Goal: Task Accomplishment & Management: Use online tool/utility

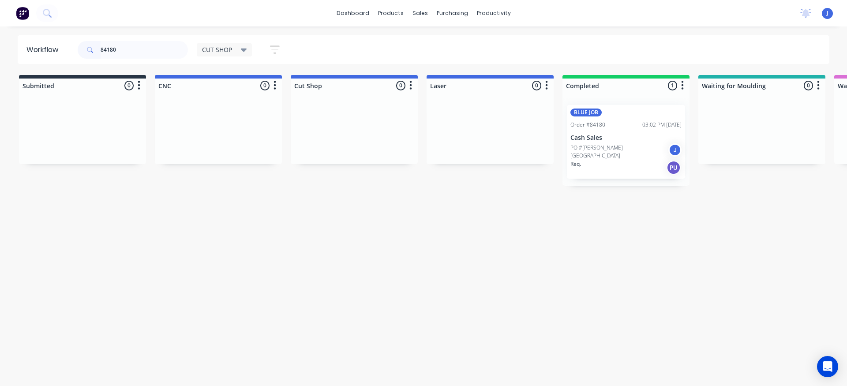
scroll to position [0, 70]
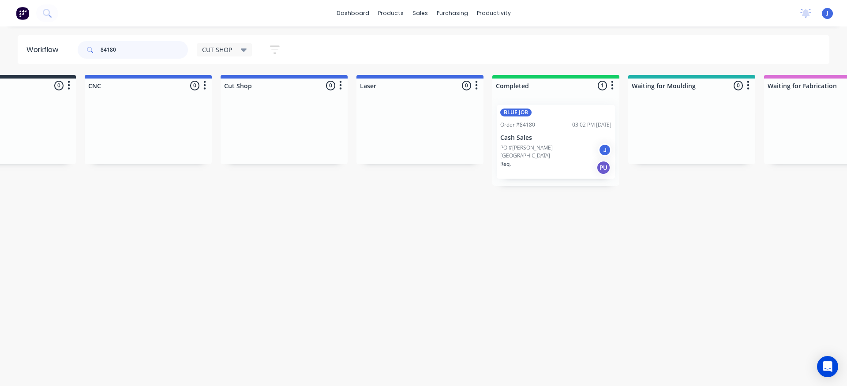
drag, startPoint x: 161, startPoint y: 50, endPoint x: 0, endPoint y: 66, distance: 161.9
click at [0, 65] on div "Workflow 84180 CUT SHOP Save new view None edit CUT SHOP (Default) edit DISPATC…" at bounding box center [353, 201] width 847 height 333
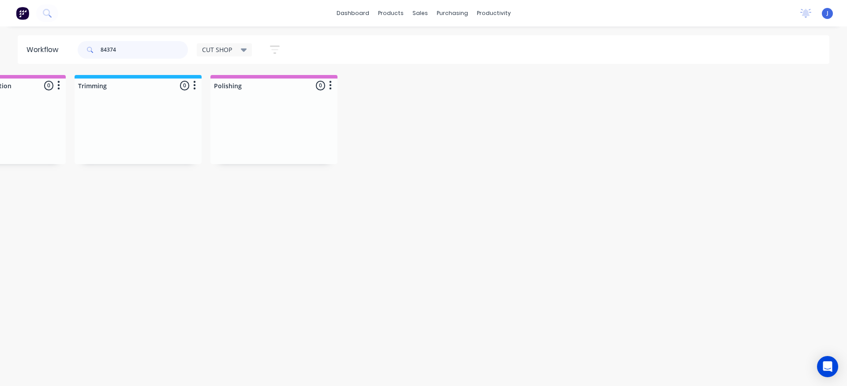
scroll to position [0, 0]
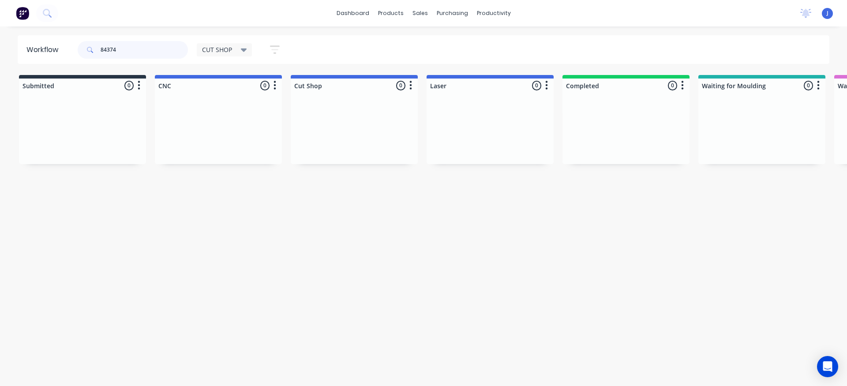
drag, startPoint x: 131, startPoint y: 55, endPoint x: 30, endPoint y: 58, distance: 101.5
click at [35, 57] on header "Workflow 84374 CUT SHOP Save new view None edit CUT SHOP (Default) edit DISPATC…" at bounding box center [424, 49] width 812 height 29
type input "8"
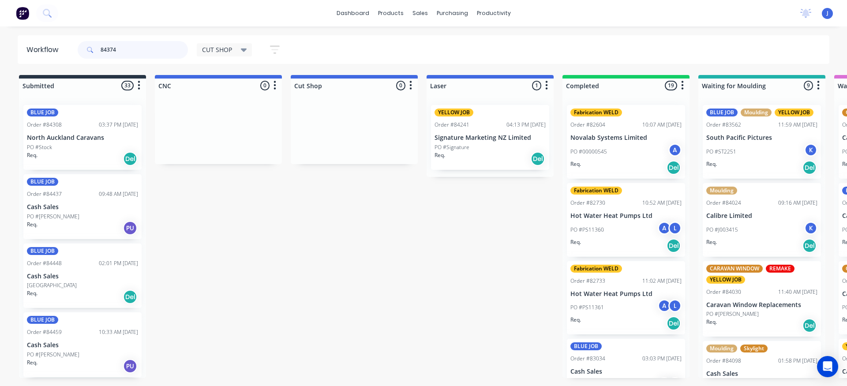
drag, startPoint x: 131, startPoint y: 52, endPoint x: 0, endPoint y: 60, distance: 130.8
click at [0, 60] on div "Workflow 84374 CUT SHOP Save new view None edit CUT SHOP (Default) edit DISPATC…" at bounding box center [423, 49] width 847 height 29
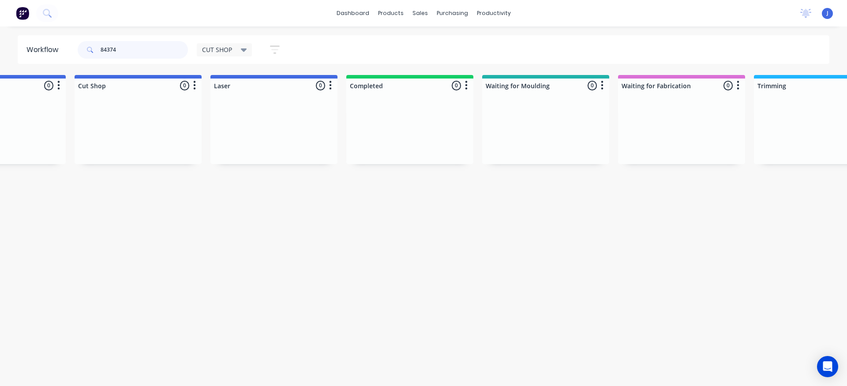
scroll to position [0, 213]
drag, startPoint x: 138, startPoint y: 54, endPoint x: 60, endPoint y: 71, distance: 79.3
click at [71, 65] on div "Workflow 84374 CUT SHOP Save new view None edit CUT SHOP (Default) edit DISPATC…" at bounding box center [210, 201] width 847 height 333
type input "rocket"
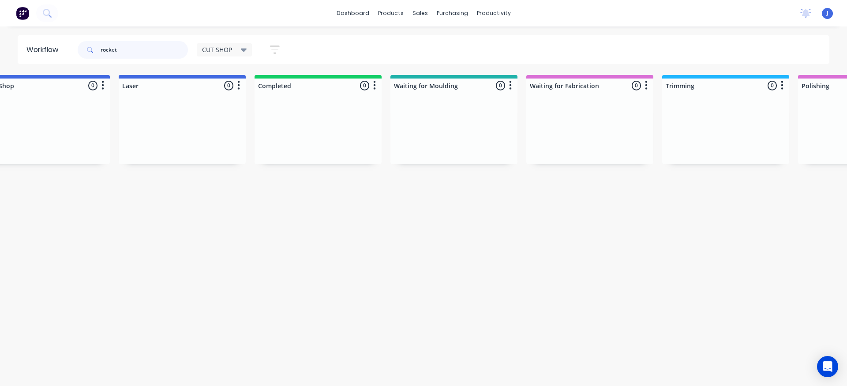
scroll to position [0, 0]
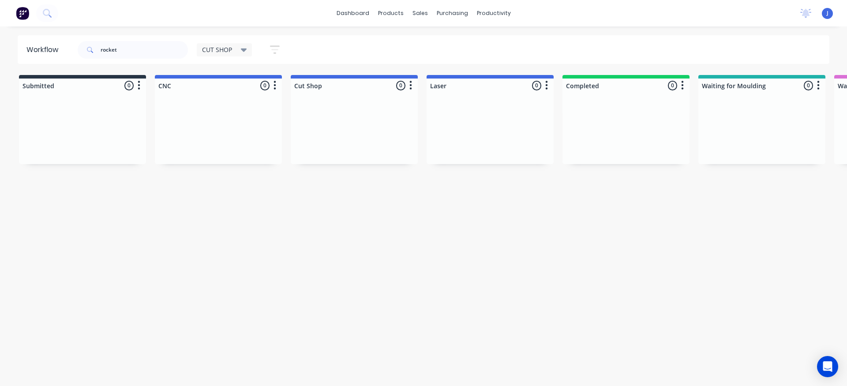
click at [226, 259] on div "Workflow rocket CUT SHOP Save new view None edit CUT SHOP (Default) edit DISPAT…" at bounding box center [423, 201] width 847 height 333
click at [245, 53] on icon at bounding box center [244, 50] width 6 height 10
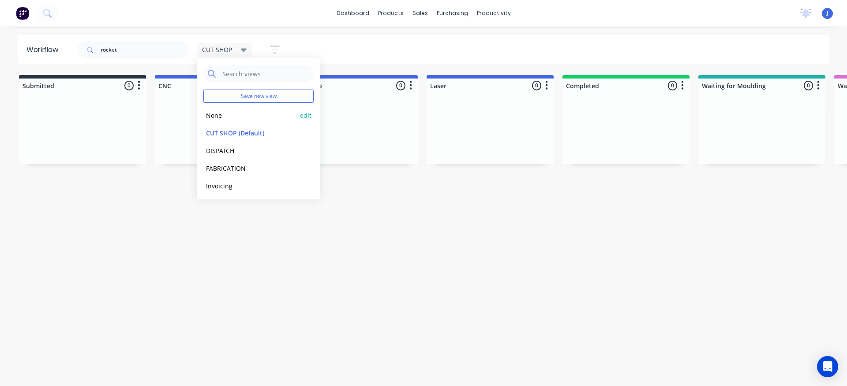
click at [220, 119] on button "None" at bounding box center [250, 115] width 94 height 10
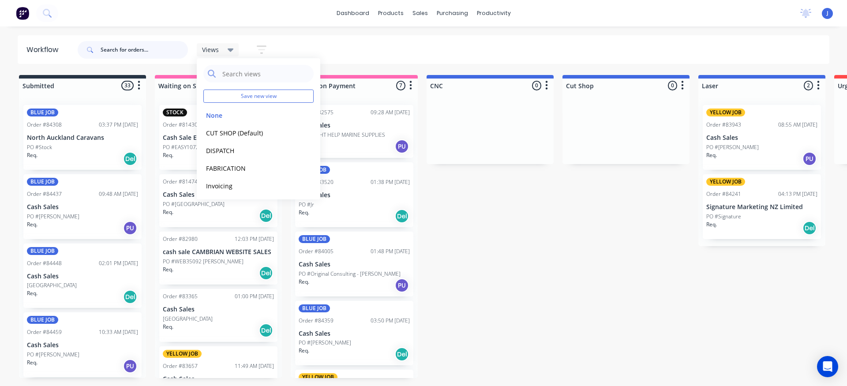
click at [115, 46] on input "text" at bounding box center [144, 50] width 87 height 18
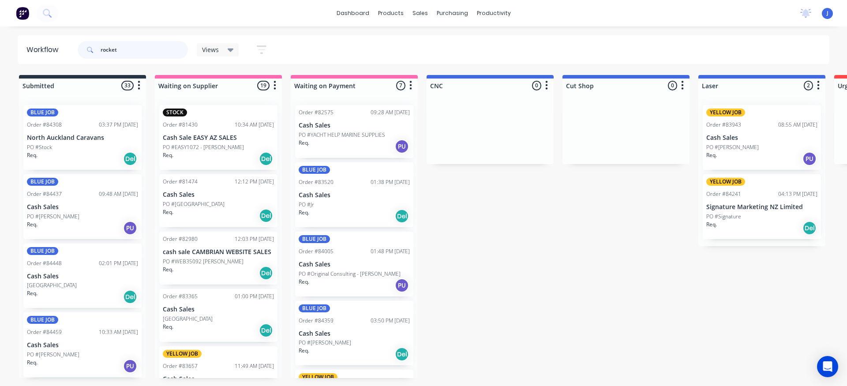
type input "rocket"
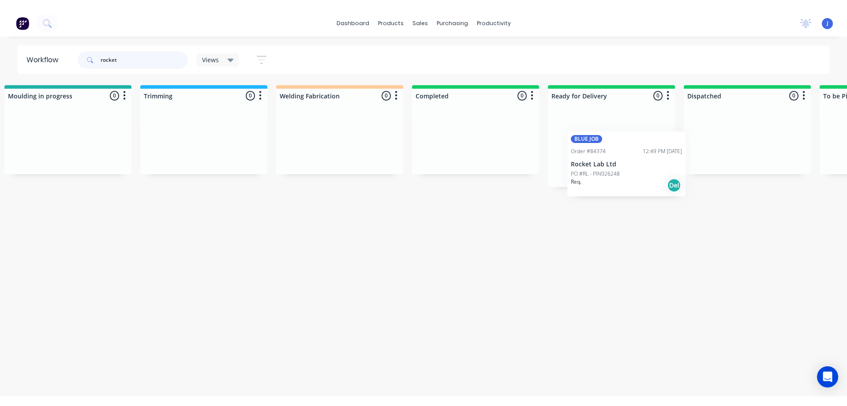
scroll to position [0, 1664]
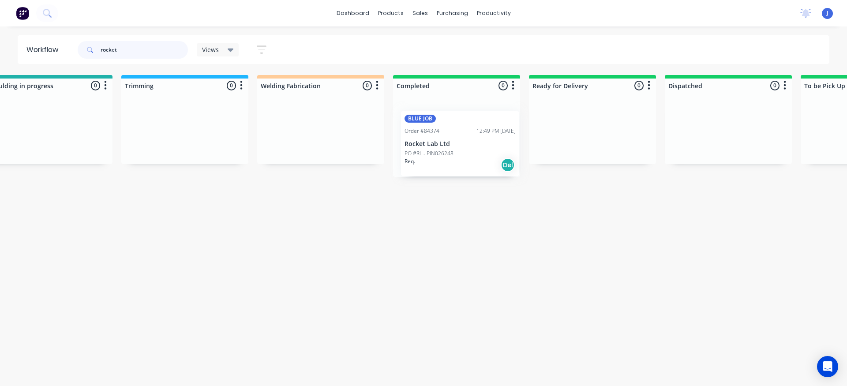
drag, startPoint x: 209, startPoint y: 145, endPoint x: 451, endPoint y: 142, distance: 242.2
click at [451, 144] on div "Submitted 0 Sort By Created date Required date Order number Customer name Most …" at bounding box center [88, 126] width 3519 height 102
click at [453, 150] on div "PO #RL - PIN026248" at bounding box center [456, 147] width 111 height 8
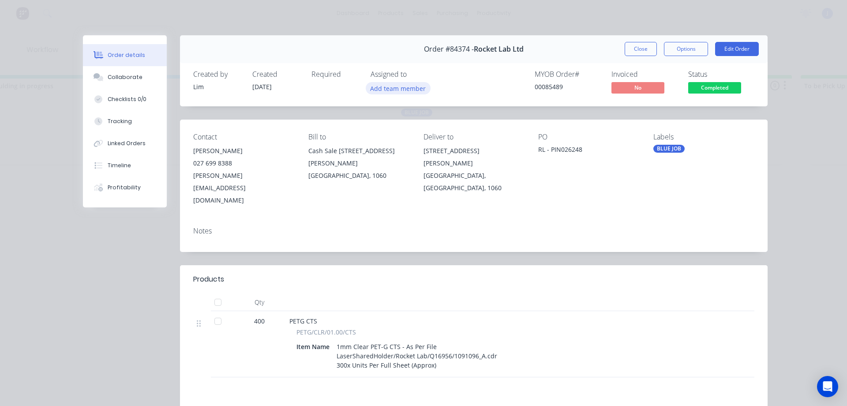
click at [408, 86] on button "Add team member" at bounding box center [398, 88] width 65 height 12
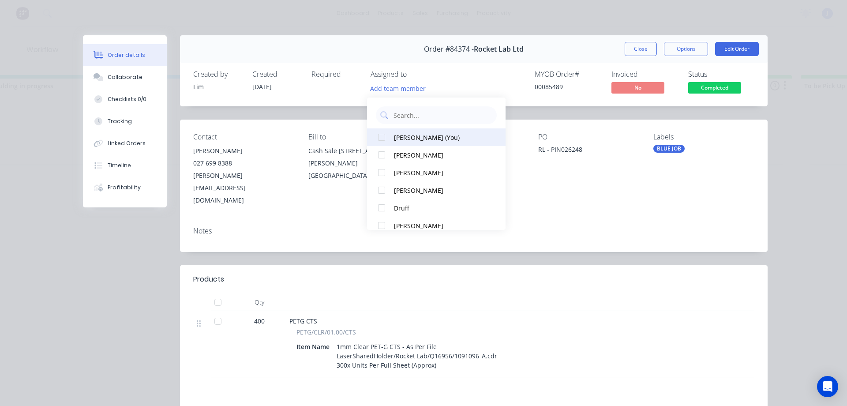
click at [425, 133] on div "[PERSON_NAME] (You)" at bounding box center [440, 137] width 93 height 9
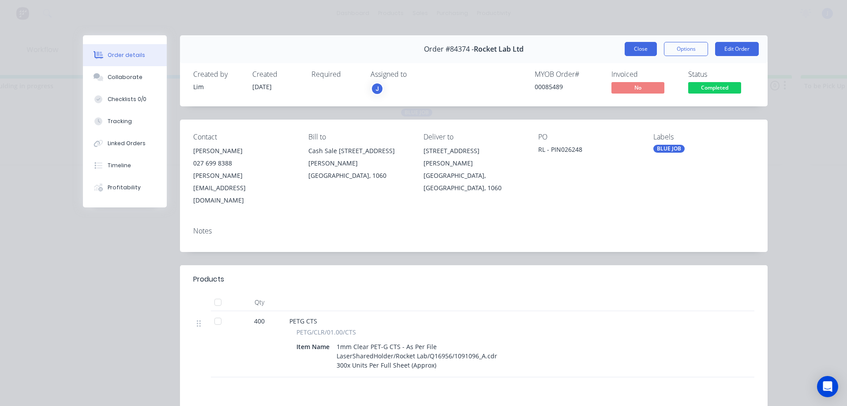
click at [634, 52] on button "Close" at bounding box center [641, 49] width 32 height 14
